Goal: Transaction & Acquisition: Purchase product/service

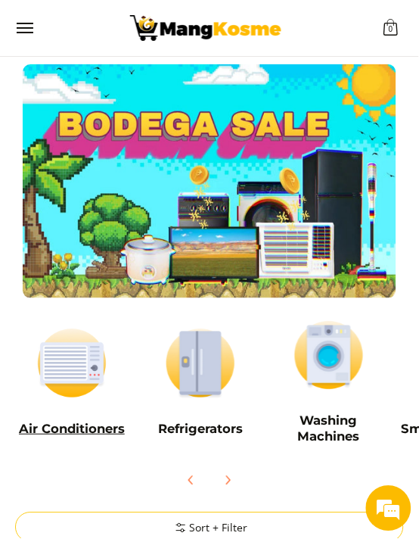
click at [56, 354] on img at bounding box center [72, 364] width 114 height 86
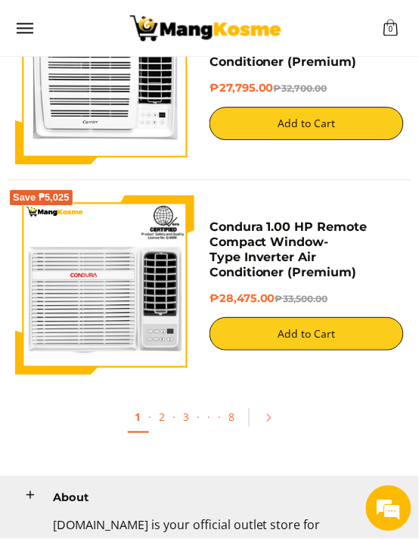
scroll to position [5011, 0]
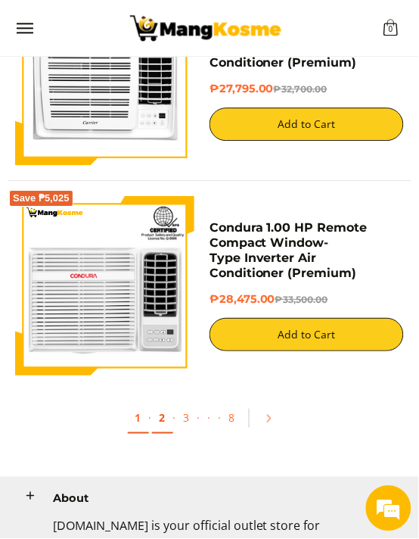
click at [161, 422] on link "2" at bounding box center [162, 418] width 21 height 31
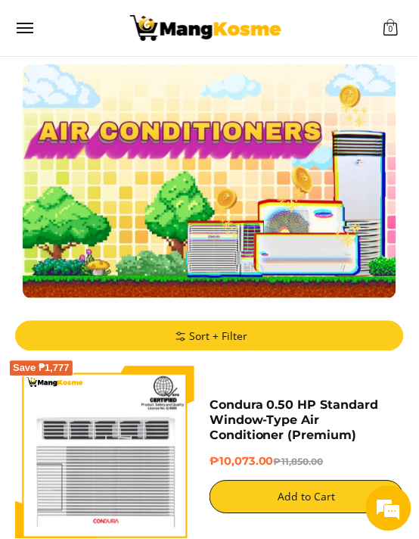
click at [193, 335] on span "Sort + Filter" at bounding box center [210, 336] width 76 height 15
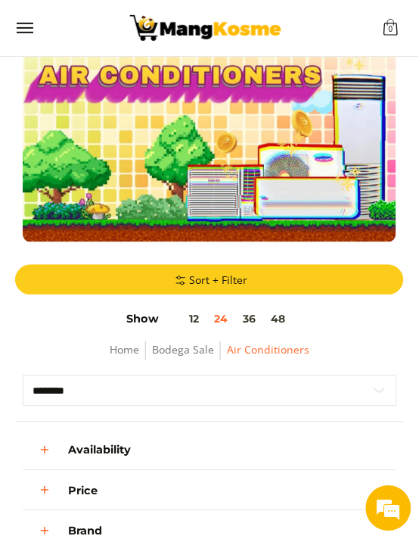
scroll to position [79, 0]
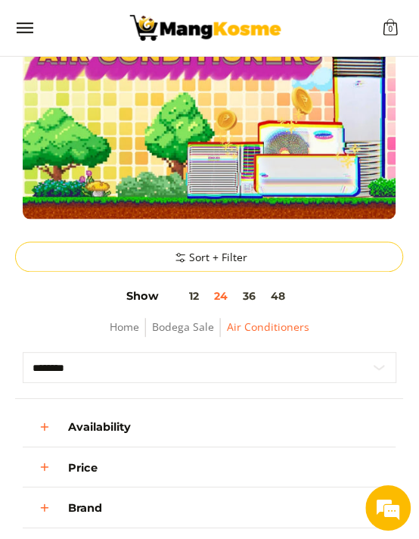
click at [83, 469] on span "Price" at bounding box center [83, 468] width 30 height 11
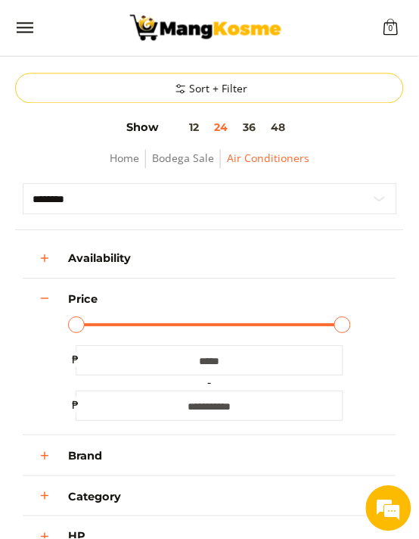
scroll to position [251, 0]
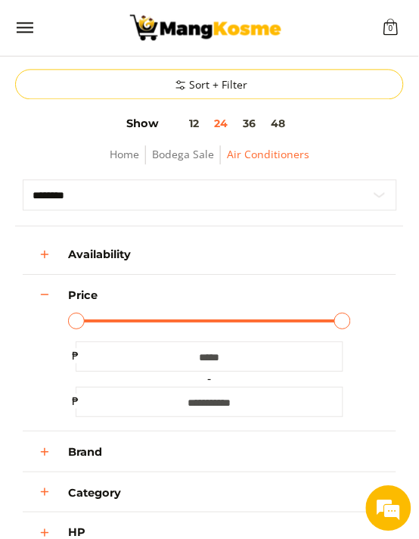
click at [210, 392] on input "******" at bounding box center [210, 403] width 268 height 30
click at [15, 347] on div "Availability In stock Out of stock Price Minimum Price Maximum Price Minimum Pr…" at bounding box center [209, 462] width 389 height 441
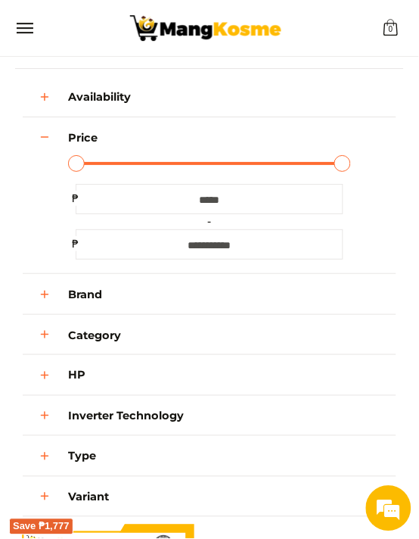
scroll to position [410, 0]
click at [83, 463] on span "Type" at bounding box center [82, 456] width 28 height 11
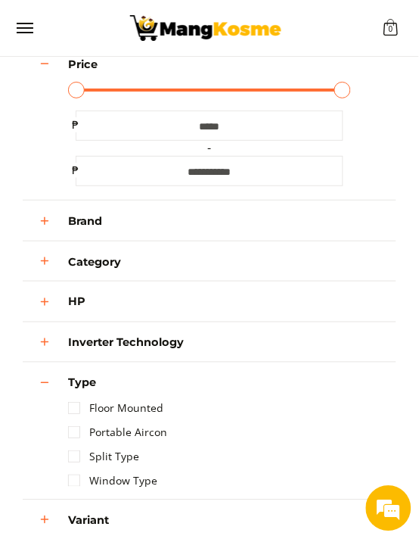
scroll to position [485, 0]
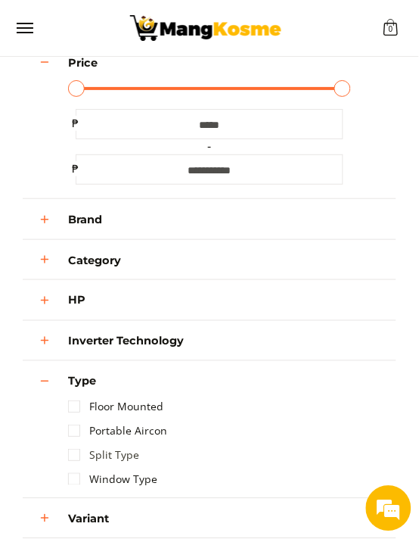
click at [79, 464] on link "Split Type" at bounding box center [103, 456] width 71 height 24
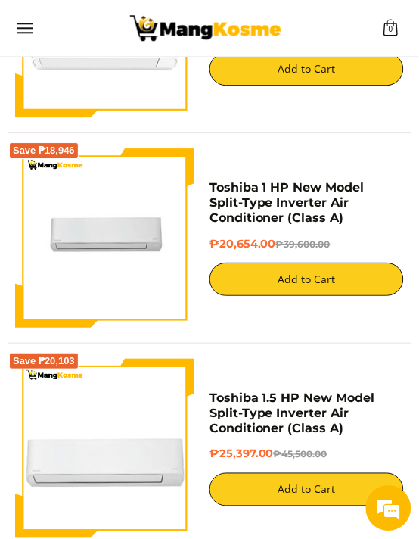
scroll to position [1897, 0]
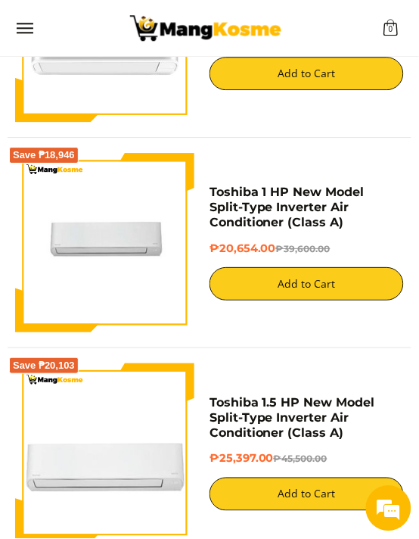
click at [357, 238] on div "Toshiba 1 HP New Model Split-Type Inverter Air Conditioner (Class A) ₱20,654.00…" at bounding box center [307, 243] width 195 height 116
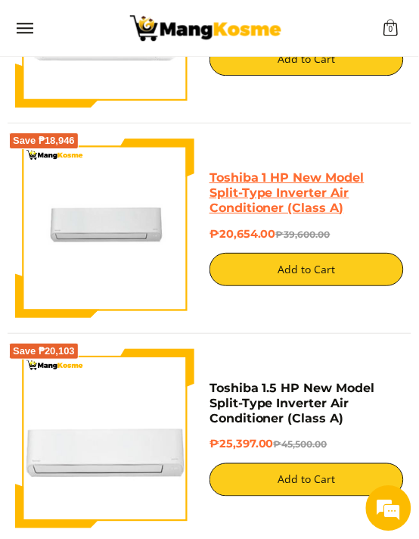
click at [310, 204] on link "Toshiba 1 HP New Model Split-Type Inverter Air Conditioner (Class A)" at bounding box center [287, 192] width 155 height 45
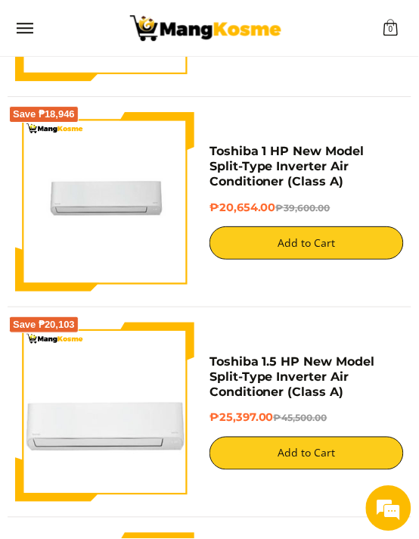
scroll to position [1920, 0]
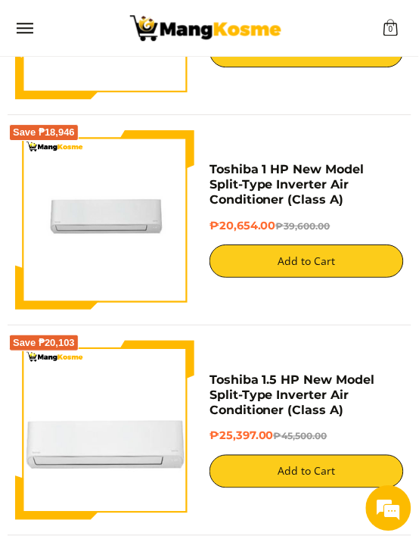
click at [33, 245] on img at bounding box center [104, 219] width 179 height 179
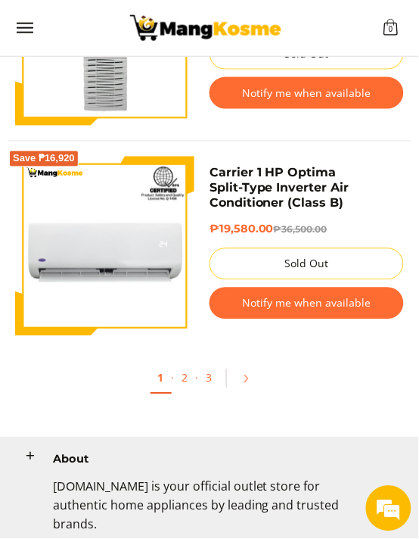
scroll to position [4804, 0]
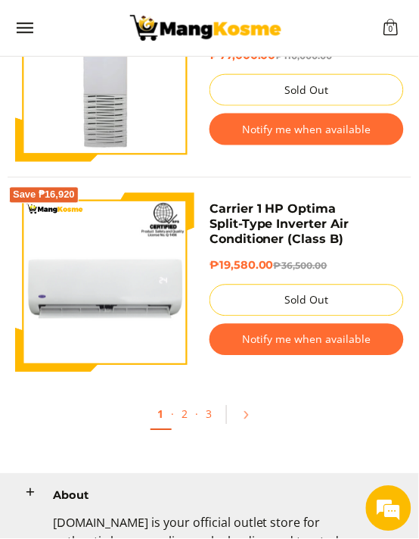
click at [239, 337] on button "Notify me when available" at bounding box center [307, 340] width 195 height 32
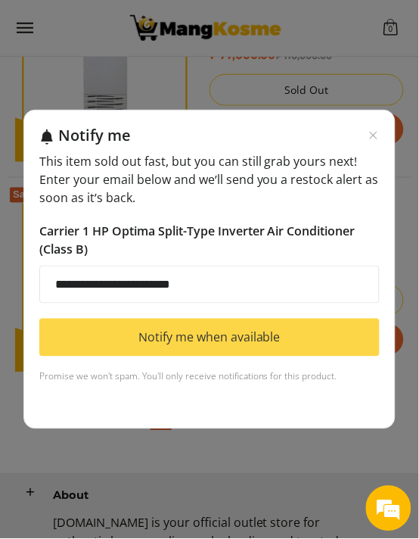
type input "**********"
click at [64, 374] on div "**********" at bounding box center [209, 256] width 341 height 261
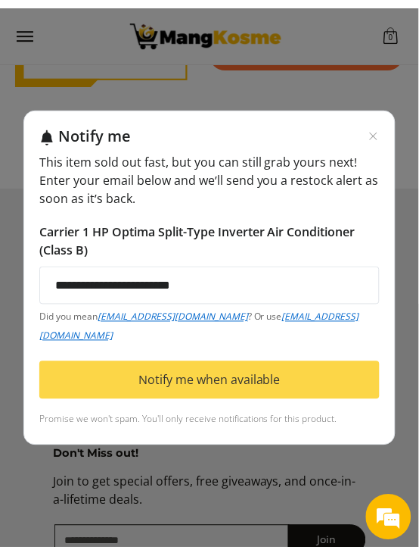
scroll to position [5079, 0]
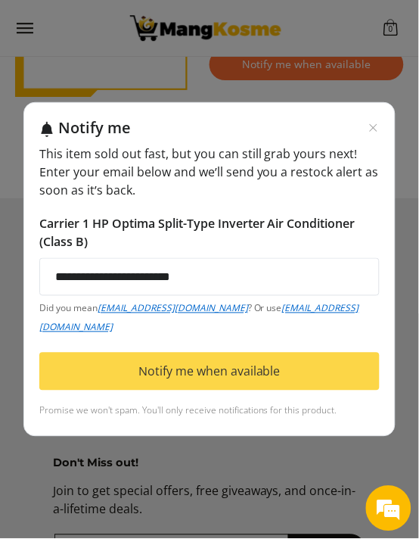
click at [55, 391] on button "Notify me when available" at bounding box center [209, 372] width 341 height 38
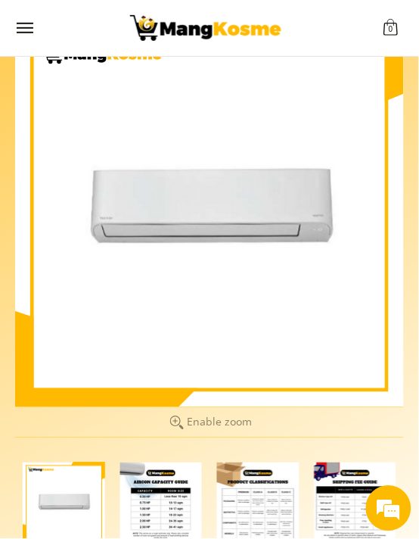
click at [150, 506] on img "Toshiba 1 HP New Model Split-Type Inverter Air Conditioner (Class A)-2" at bounding box center [161, 504] width 83 height 83
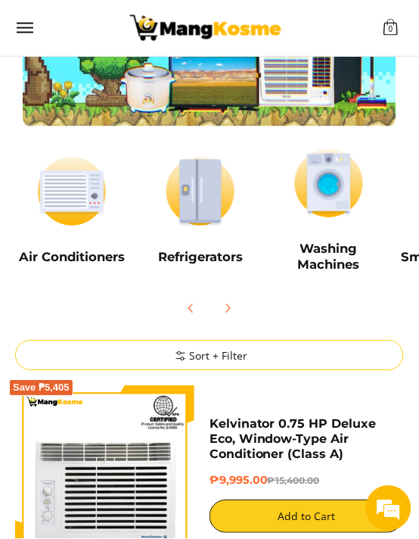
scroll to position [172, 0]
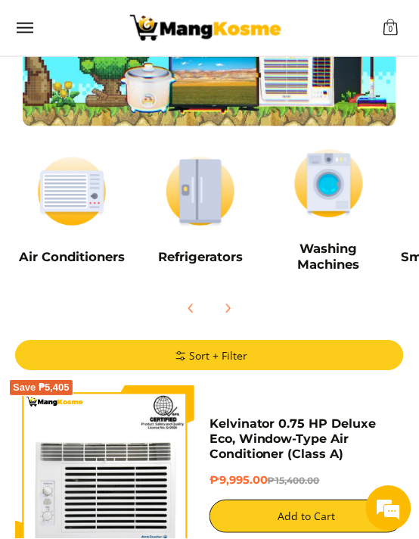
click at [88, 368] on summary "Sort + Filter" at bounding box center [209, 356] width 389 height 30
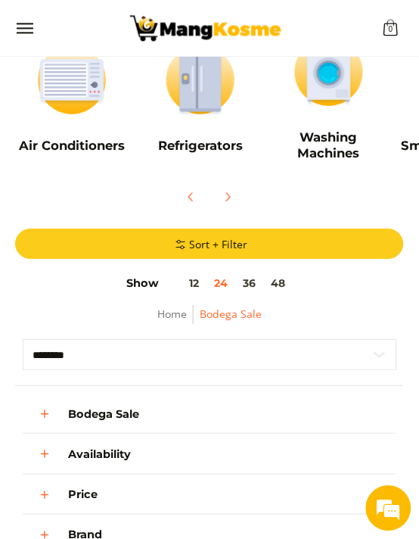
scroll to position [285, 0]
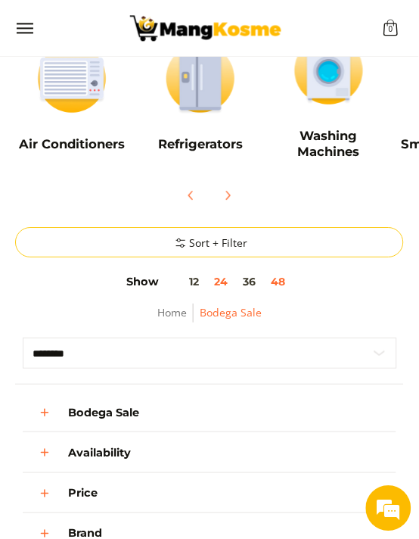
click at [281, 281] on button "48" at bounding box center [278, 282] width 30 height 12
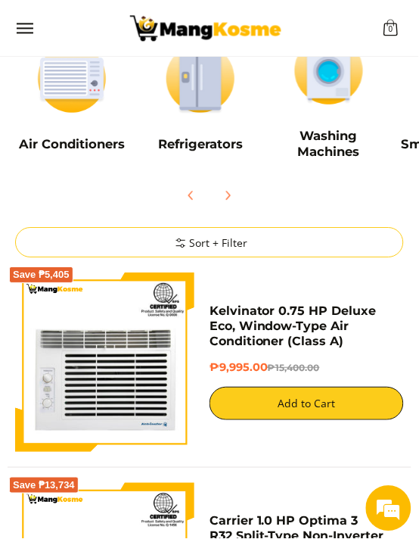
scroll to position [455, 0]
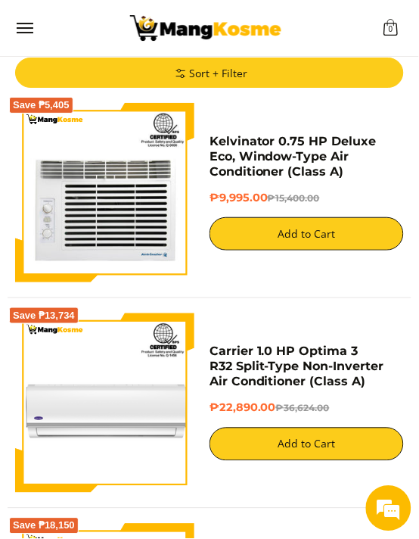
click at [201, 82] on summary "Sort + Filter" at bounding box center [209, 73] width 389 height 30
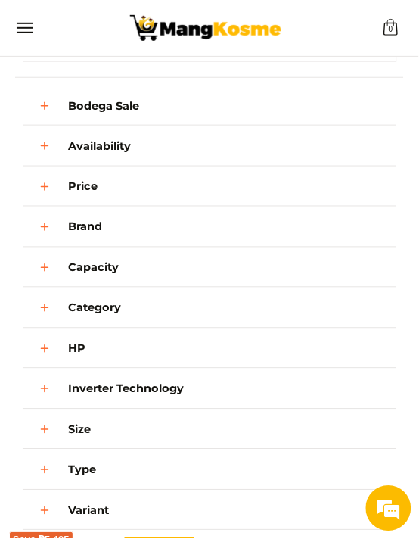
scroll to position [593, 0]
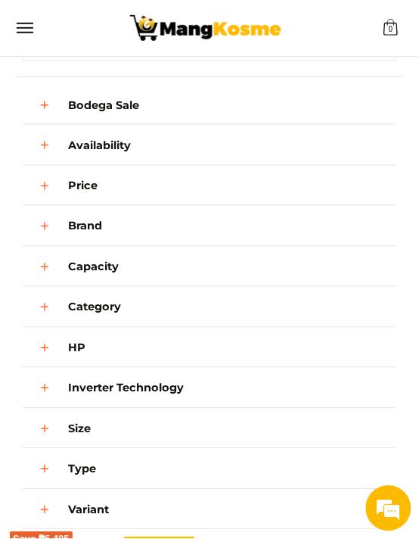
click at [85, 475] on span "Type" at bounding box center [82, 469] width 28 height 11
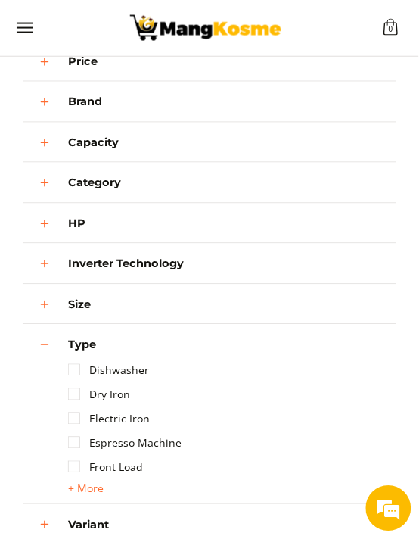
scroll to position [716, 0]
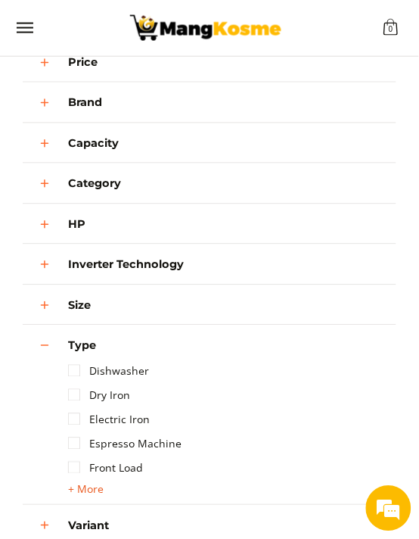
click at [81, 496] on span "+ More" at bounding box center [86, 490] width 36 height 12
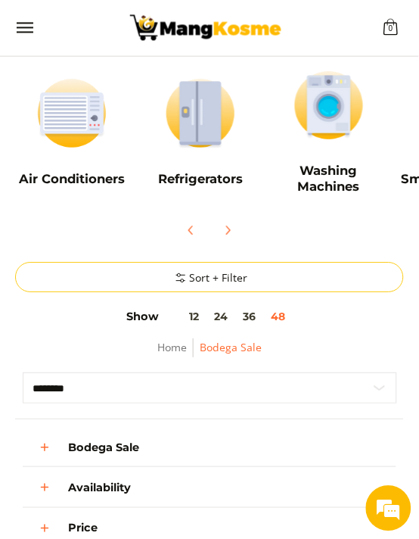
scroll to position [0, 0]
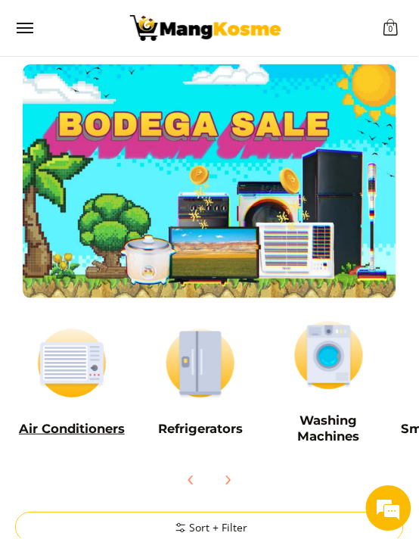
click at [66, 353] on img at bounding box center [72, 364] width 114 height 86
click at [320, 360] on img at bounding box center [330, 356] width 114 height 86
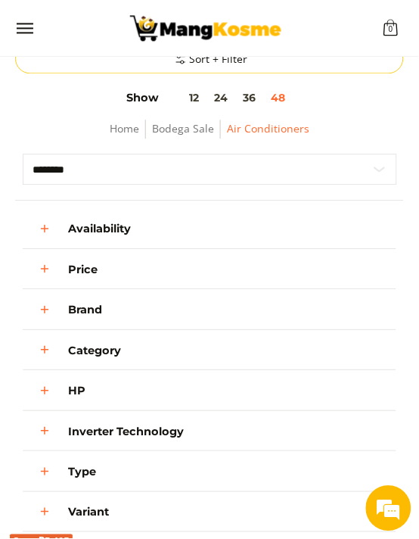
scroll to position [278, 0]
click at [73, 478] on span "Type" at bounding box center [82, 471] width 28 height 11
click at [74, 538] on link "Split Type" at bounding box center [103, 546] width 71 height 24
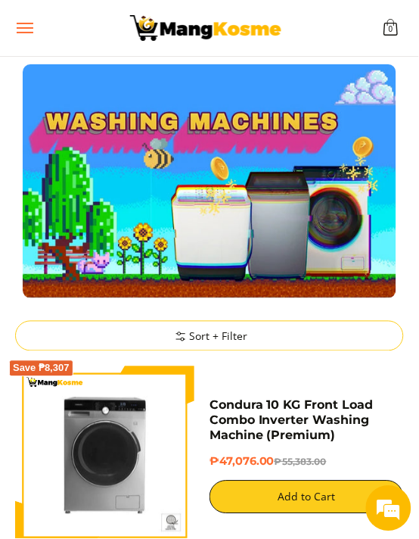
click at [29, 28] on span "Menu" at bounding box center [24, 28] width 18 height 0
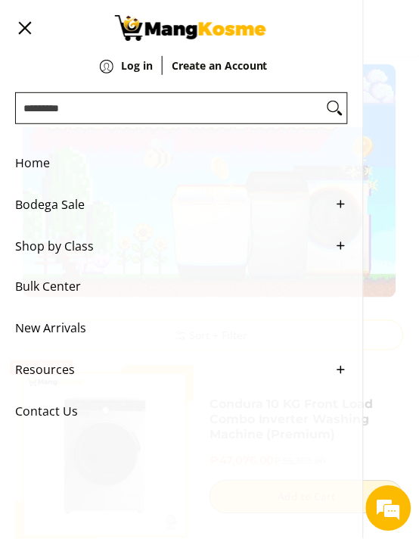
click at [84, 259] on span "Shop by Class" at bounding box center [170, 247] width 310 height 42
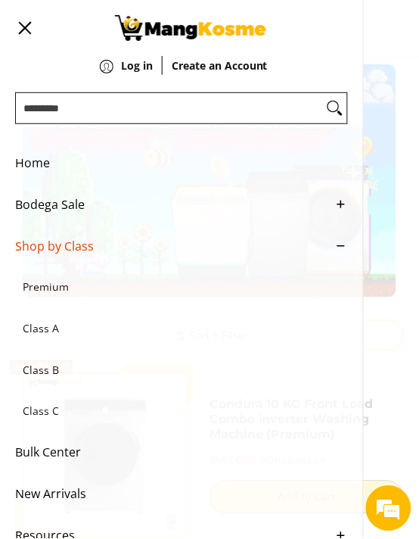
click at [87, 376] on span "Class B" at bounding box center [174, 371] width 303 height 42
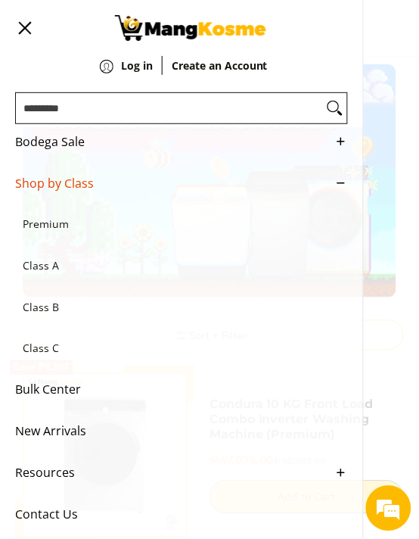
scroll to position [86, 0]
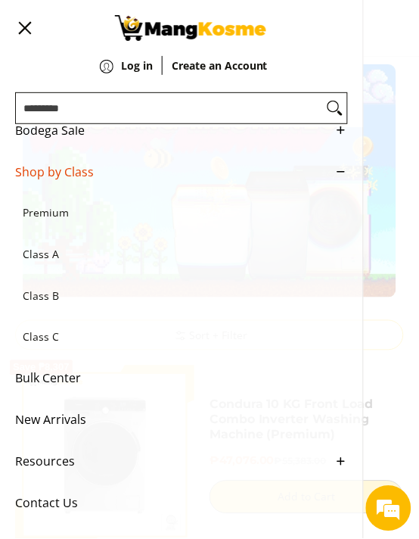
click at [32, 422] on span "New Arrivals" at bounding box center [170, 421] width 310 height 42
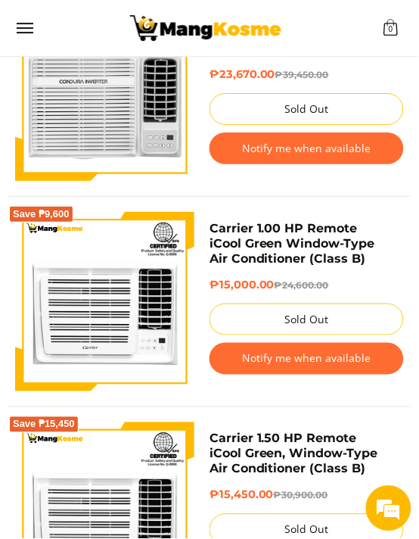
scroll to position [7773, 0]
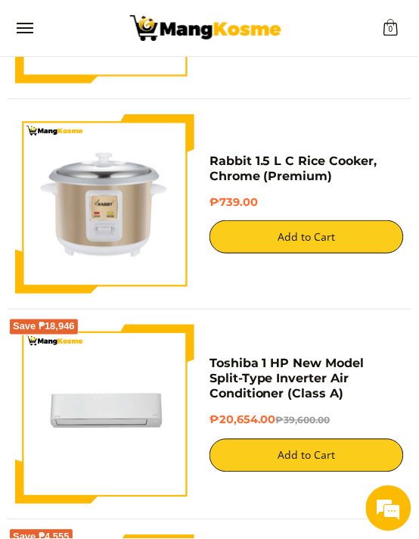
scroll to position [467, 0]
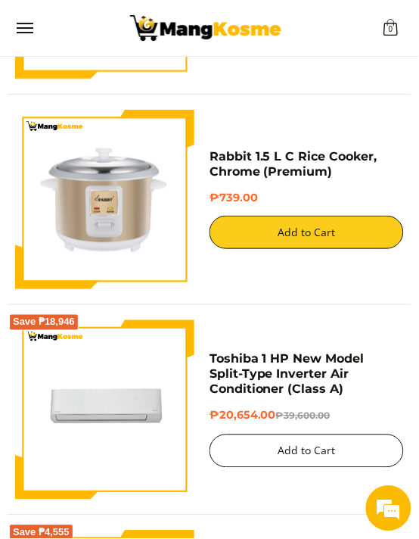
click at [312, 466] on button "Add to Cart" at bounding box center [307, 451] width 195 height 33
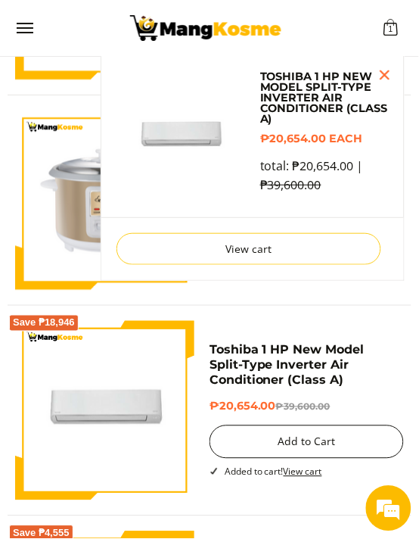
scroll to position [0, 0]
click at [316, 444] on button "Add to Cart" at bounding box center [307, 441] width 195 height 33
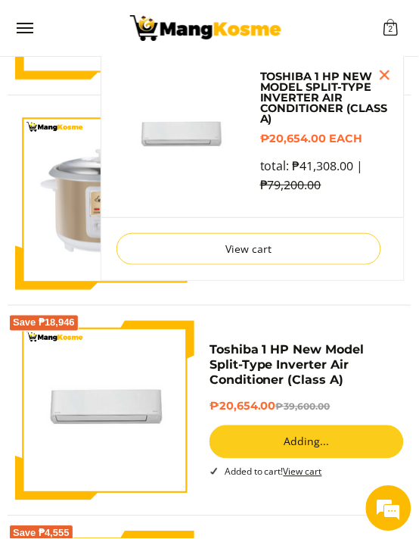
scroll to position [466, 0]
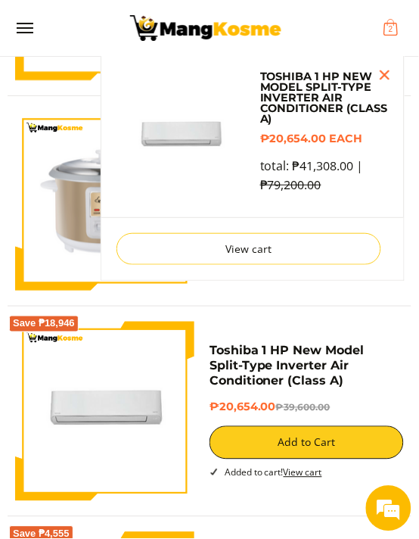
click at [400, 19] on icon "Cart" at bounding box center [391, 27] width 17 height 17
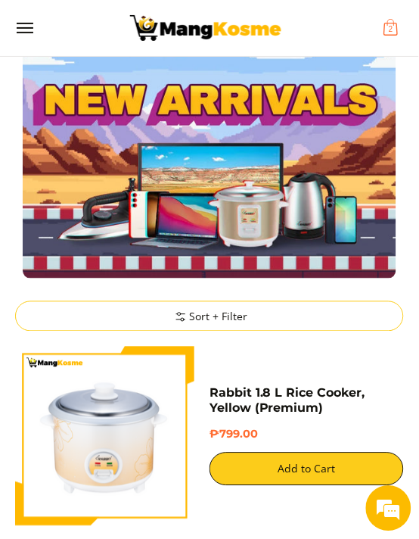
scroll to position [0, 0]
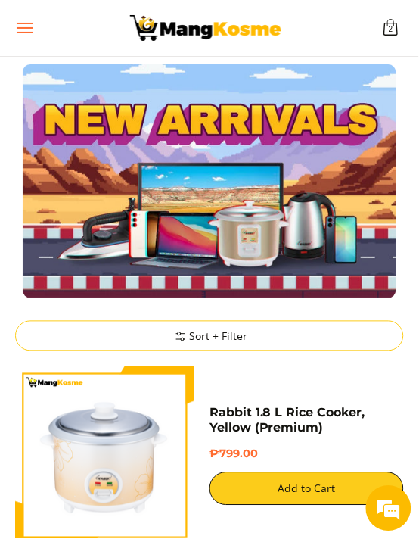
click at [22, 28] on span "Menu" at bounding box center [24, 28] width 18 height 0
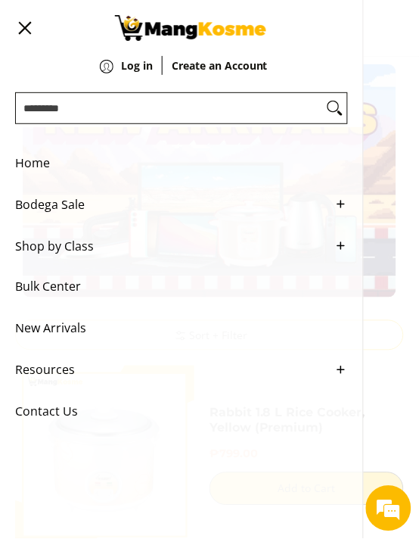
click at [248, 104] on input "Search..." at bounding box center [169, 108] width 307 height 30
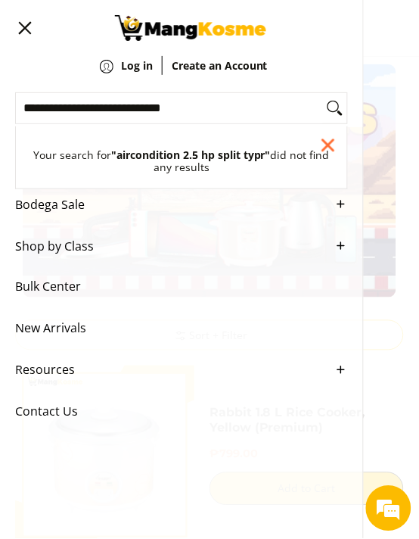
type input "**********"
click at [323, 93] on button "Search" at bounding box center [335, 108] width 24 height 30
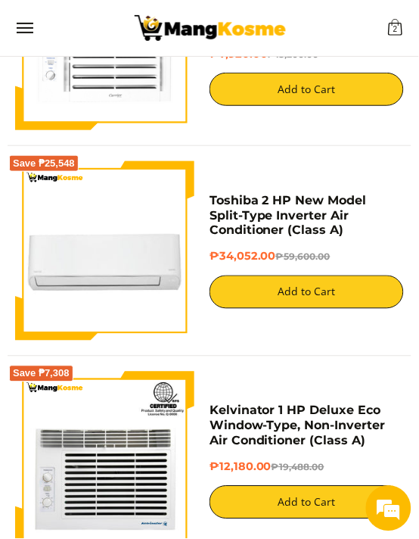
scroll to position [1599, 0]
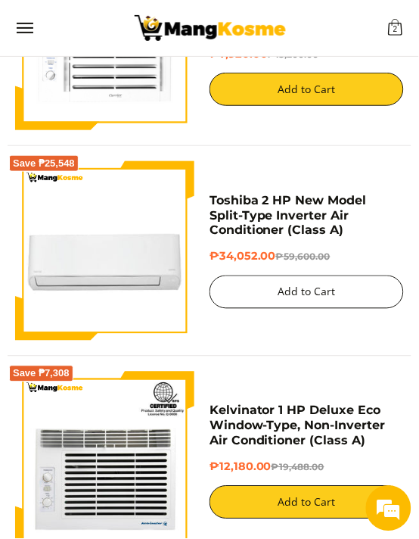
click at [345, 309] on button "Add to Cart" at bounding box center [307, 292] width 195 height 33
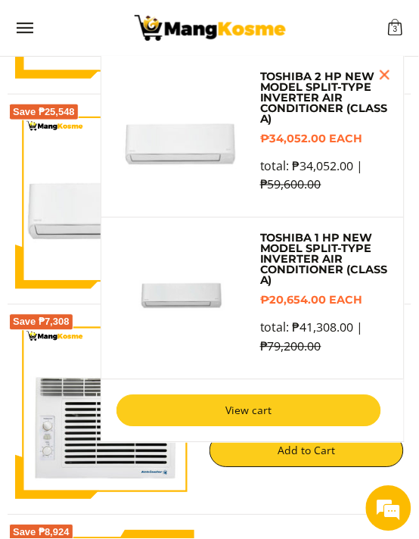
click at [254, 424] on link "View cart" at bounding box center [249, 411] width 265 height 32
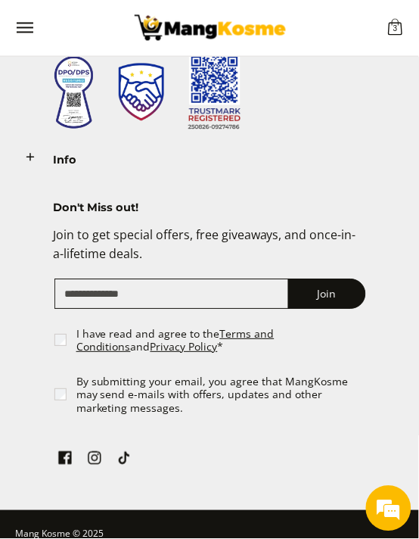
scroll to position [1336, 0]
